Goal: Register for event/course

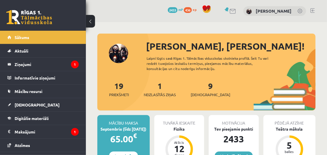
scroll to position [36, 0]
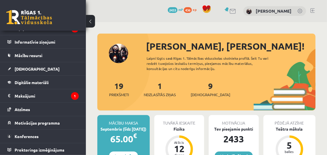
click at [16, 133] on span "Konferences" at bounding box center [27, 135] width 24 height 5
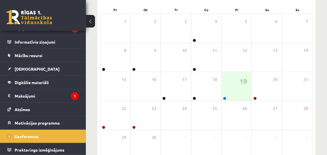
scroll to position [88, 0]
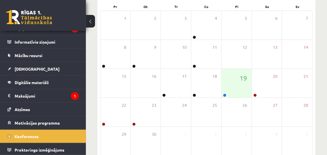
click at [91, 19] on button at bounding box center [90, 21] width 9 height 13
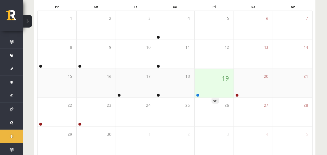
click at [215, 79] on div "19" at bounding box center [214, 83] width 39 height 29
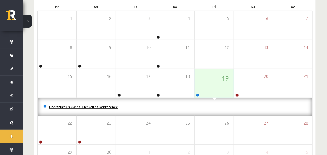
click at [80, 106] on link "Literatūras 8.klases 1.ieskaites konference" at bounding box center [83, 106] width 69 height 5
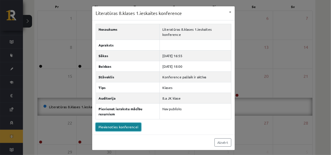
click at [109, 124] on link "Pievienoties konferencei" at bounding box center [119, 127] width 46 height 8
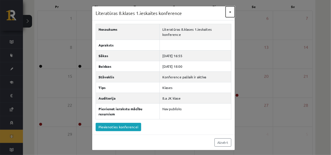
click at [229, 11] on button "×" at bounding box center [230, 11] width 9 height 11
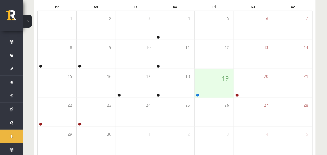
scroll to position [0, 0]
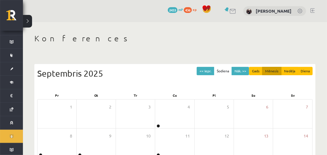
click at [311, 11] on link at bounding box center [312, 10] width 4 height 5
